Goal: Book appointment/travel/reservation

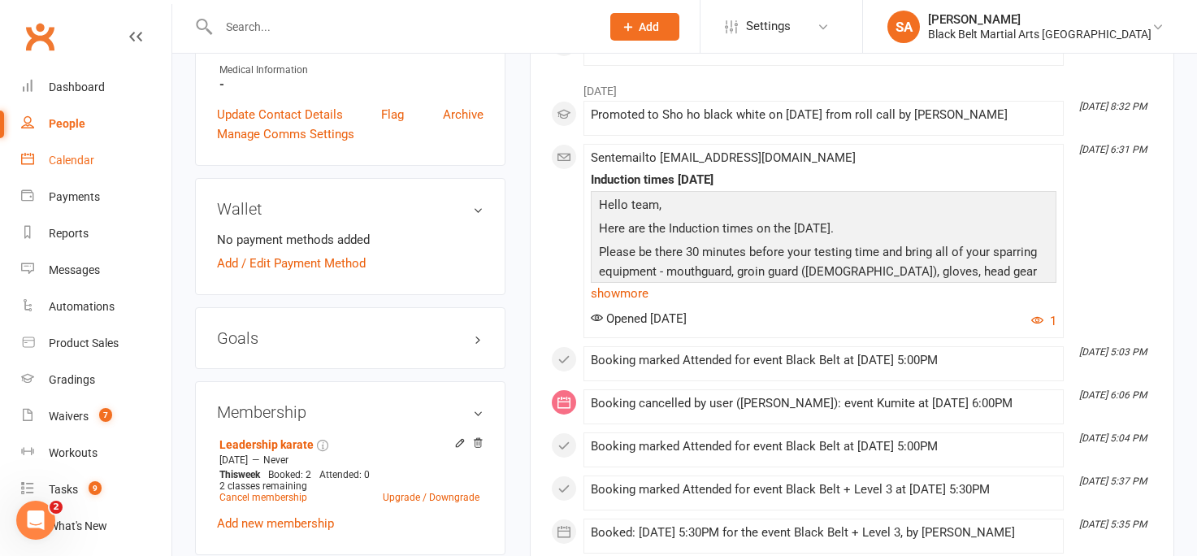
click at [77, 162] on div "Calendar" at bounding box center [72, 160] width 46 height 13
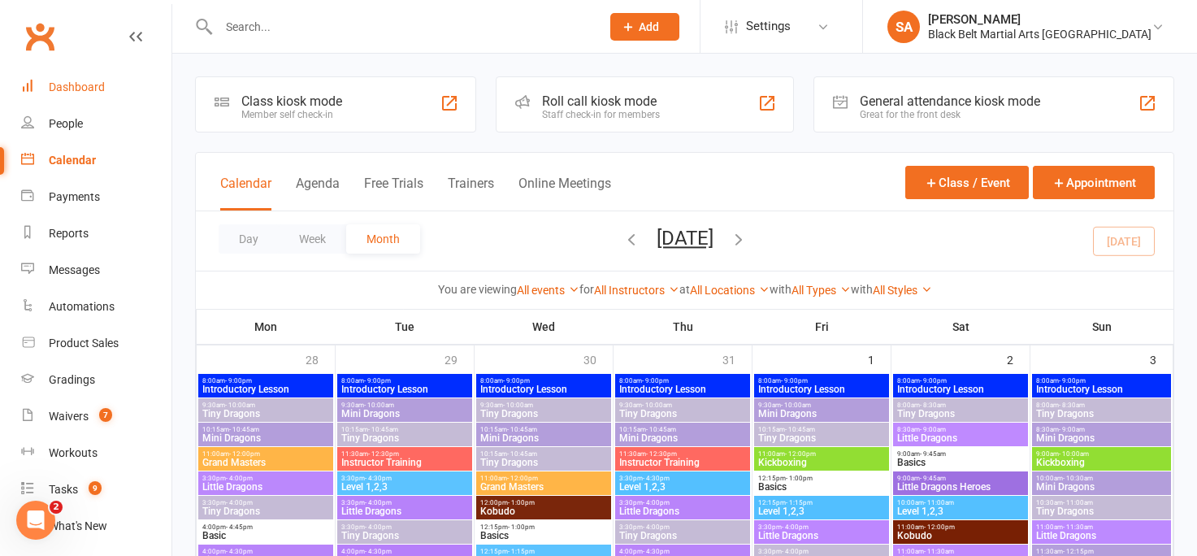
click at [85, 84] on div "Dashboard" at bounding box center [77, 86] width 56 height 13
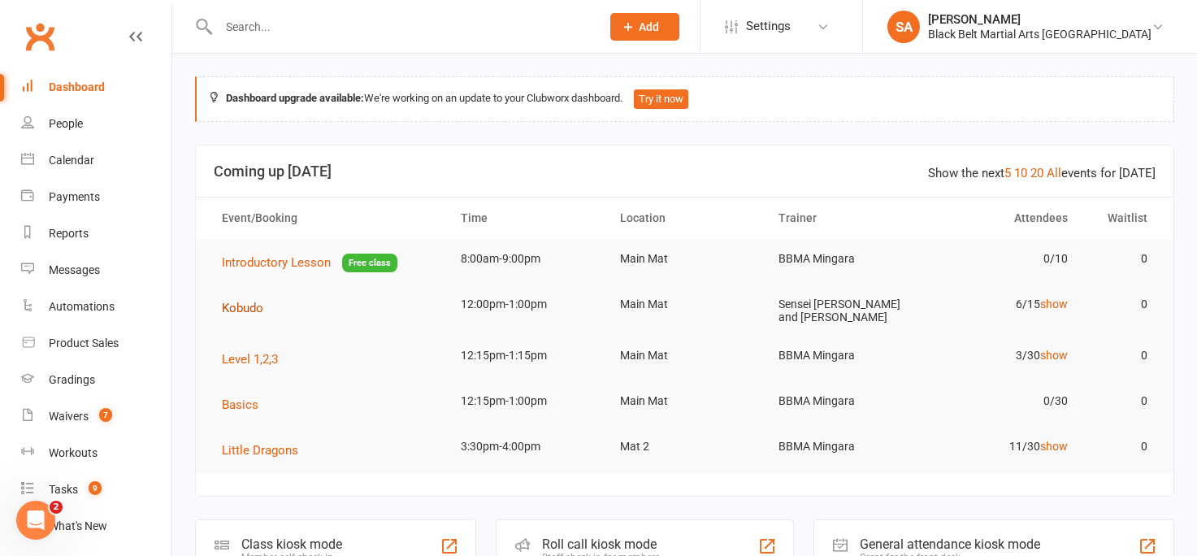
click at [255, 310] on span "Kobudo" at bounding box center [242, 308] width 41 height 15
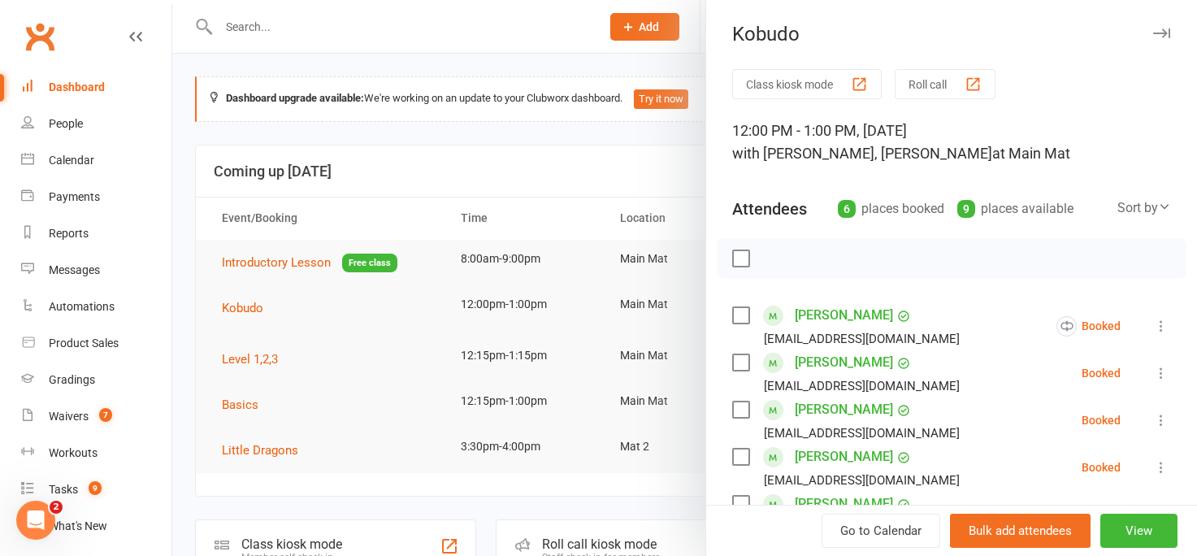
click at [735, 410] on label at bounding box center [740, 410] width 16 height 16
click at [745, 457] on label at bounding box center [740, 457] width 16 height 16
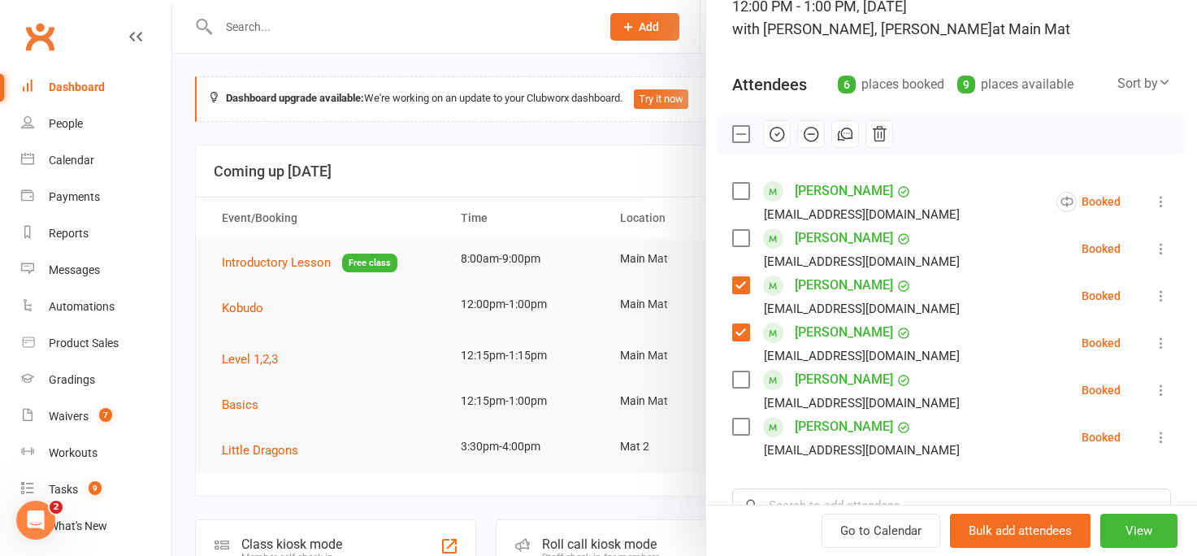
scroll to position [141, 0]
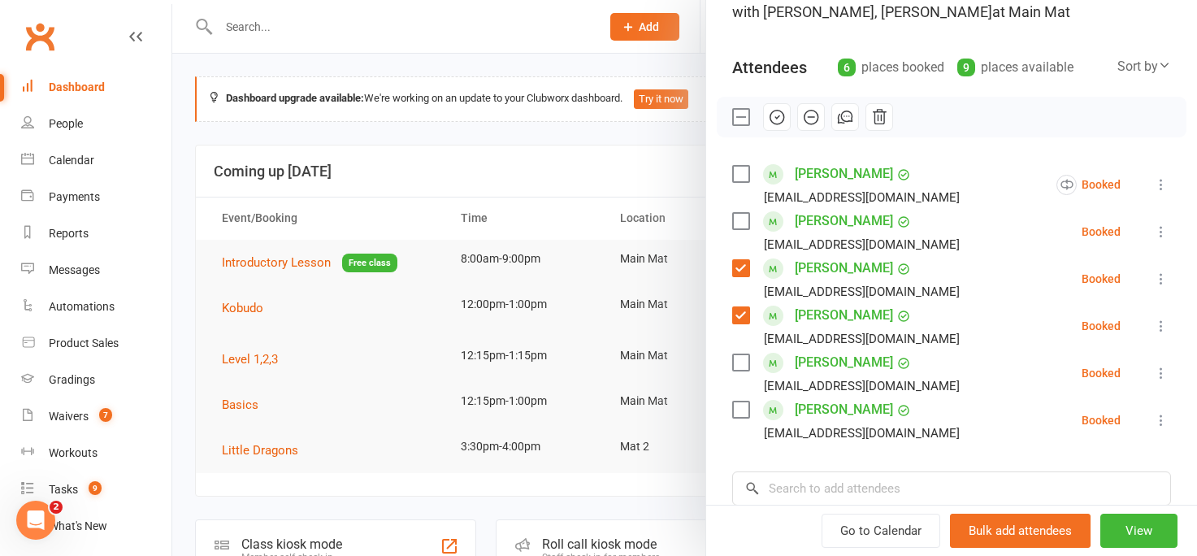
click at [740, 362] on label at bounding box center [740, 362] width 16 height 16
click at [738, 417] on label at bounding box center [740, 410] width 16 height 16
click at [741, 172] on label at bounding box center [740, 174] width 16 height 16
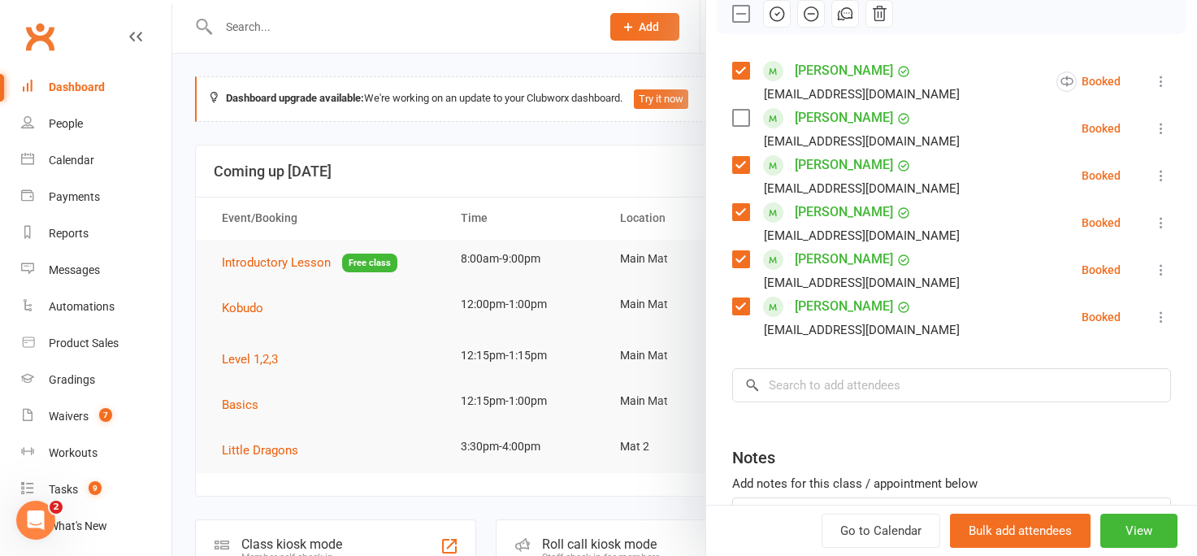
scroll to position [246, 0]
click at [797, 397] on input "search" at bounding box center [951, 384] width 439 height 34
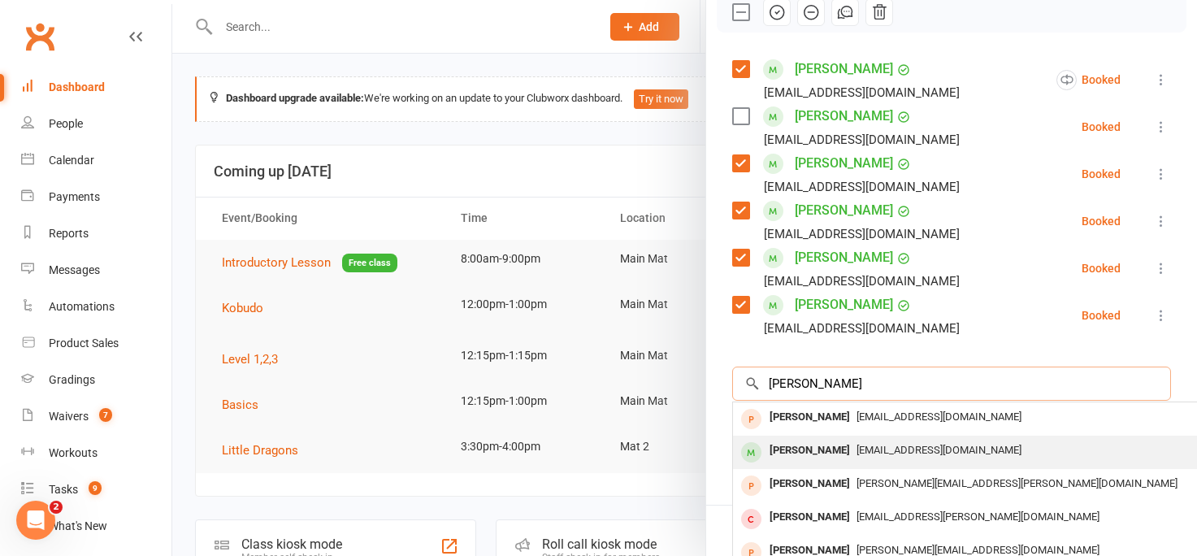
type input "[PERSON_NAME]"
click at [801, 453] on div "[PERSON_NAME]" at bounding box center [809, 451] width 93 height 24
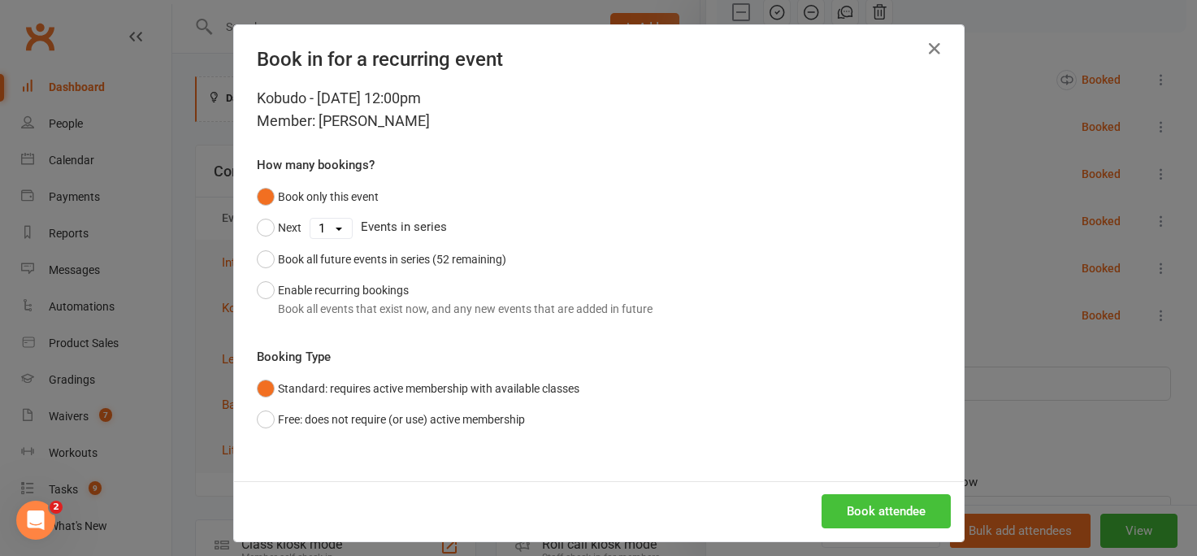
click at [873, 516] on button "Book attendee" at bounding box center [886, 511] width 129 height 34
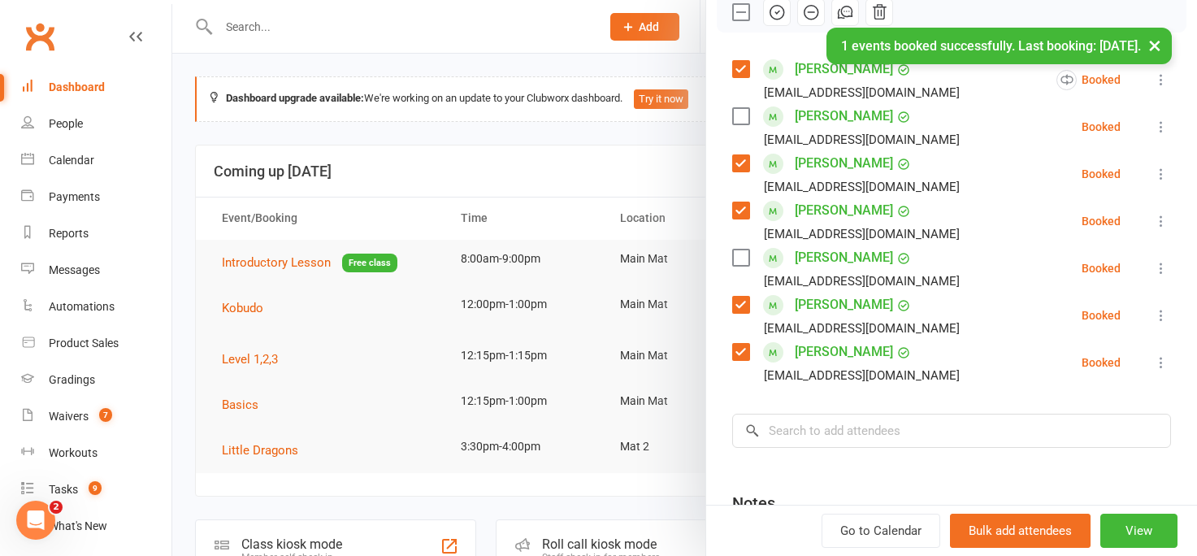
click at [732, 256] on label at bounding box center [740, 258] width 16 height 16
click at [777, 15] on icon "button" at bounding box center [777, 12] width 18 height 18
